Goal: Find specific page/section: Find specific page/section

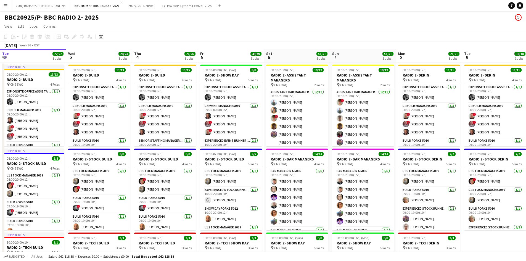
click at [4, 7] on app-icon "Menu" at bounding box center [5, 5] width 4 height 4
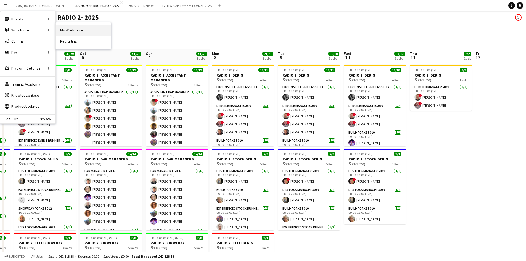
click at [63, 31] on link "My Workforce" at bounding box center [83, 30] width 55 height 11
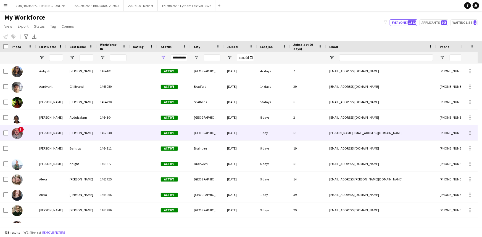
click at [63, 130] on div "Adrian" at bounding box center [51, 132] width 30 height 15
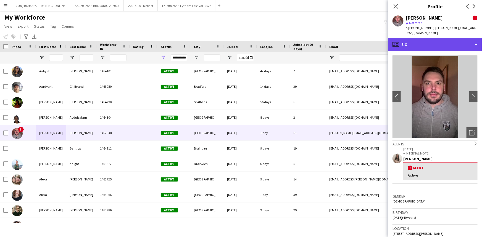
click at [458, 40] on div "profile Bio" at bounding box center [435, 44] width 94 height 13
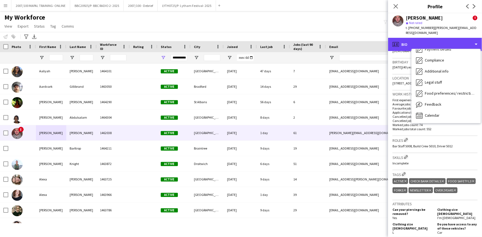
scroll to position [176, 0]
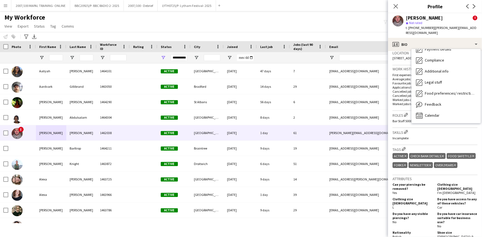
click at [426, 165] on div "Active Delete tag Check bank details Delete tag Food Safety L3 Delete tag Forks…" at bounding box center [434, 161] width 85 height 18
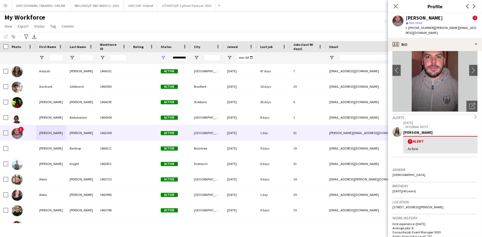
scroll to position [0, 0]
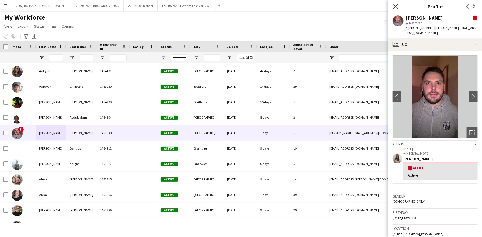
click at [395, 6] on icon at bounding box center [395, 6] width 5 height 5
